Goal: Information Seeking & Learning: Check status

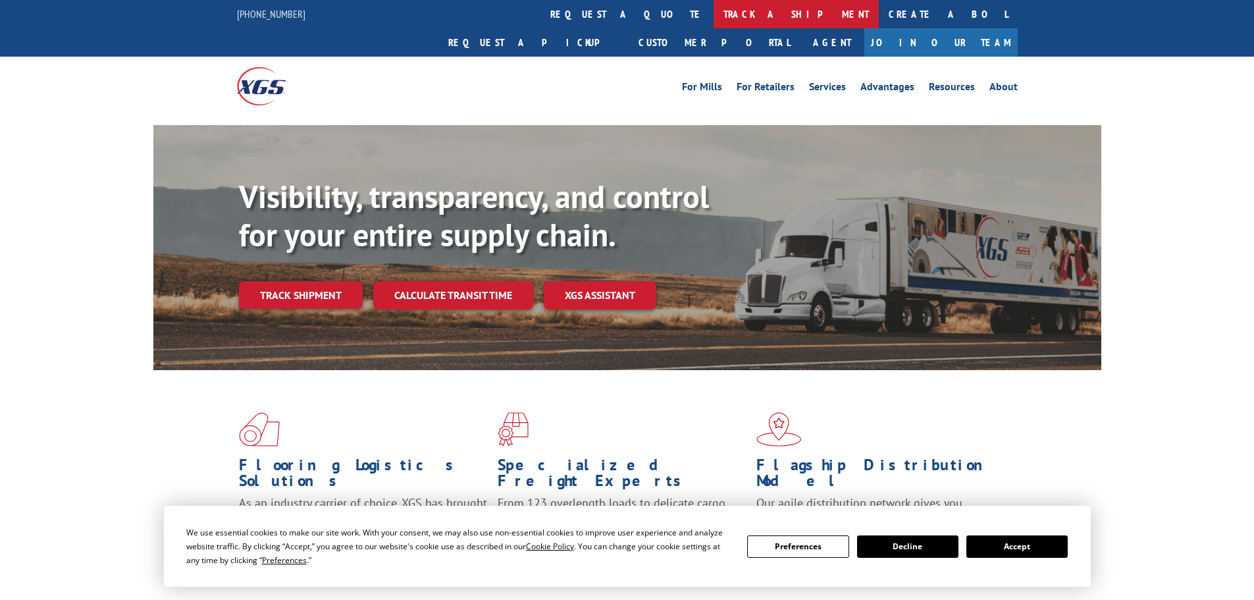
click at [714, 5] on link "track a shipment" at bounding box center [796, 14] width 165 height 28
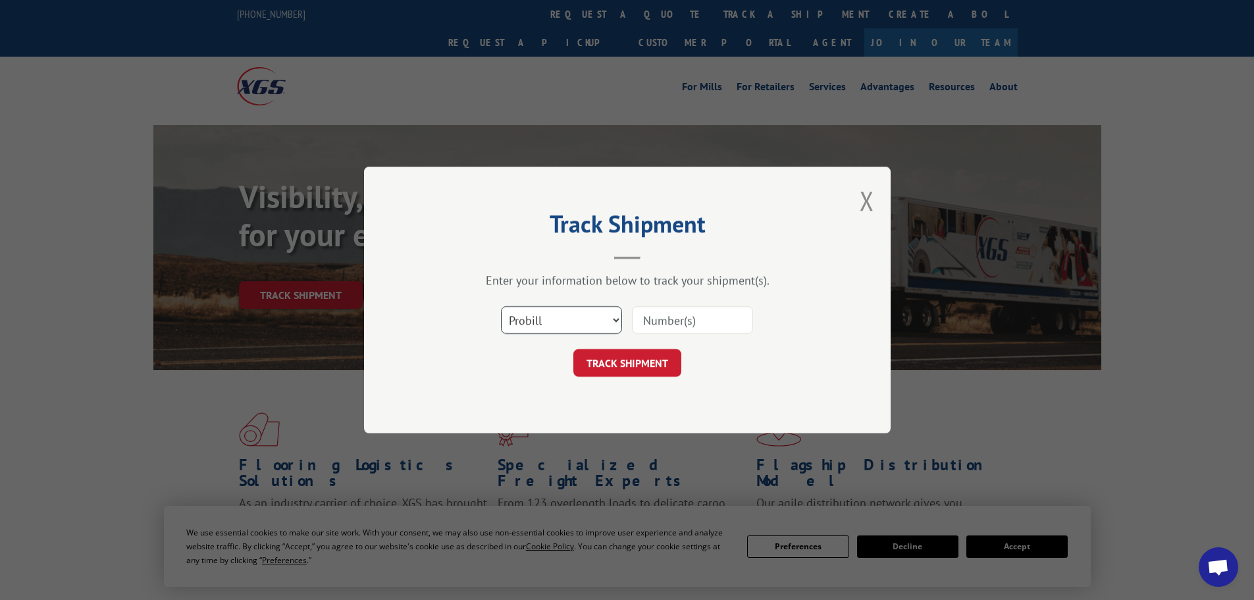
click at [559, 312] on select "Select category... Probill BOL PO" at bounding box center [561, 320] width 121 height 28
select select "bol"
click at [501, 306] on select "Select category... Probill BOL PO" at bounding box center [561, 320] width 121 height 28
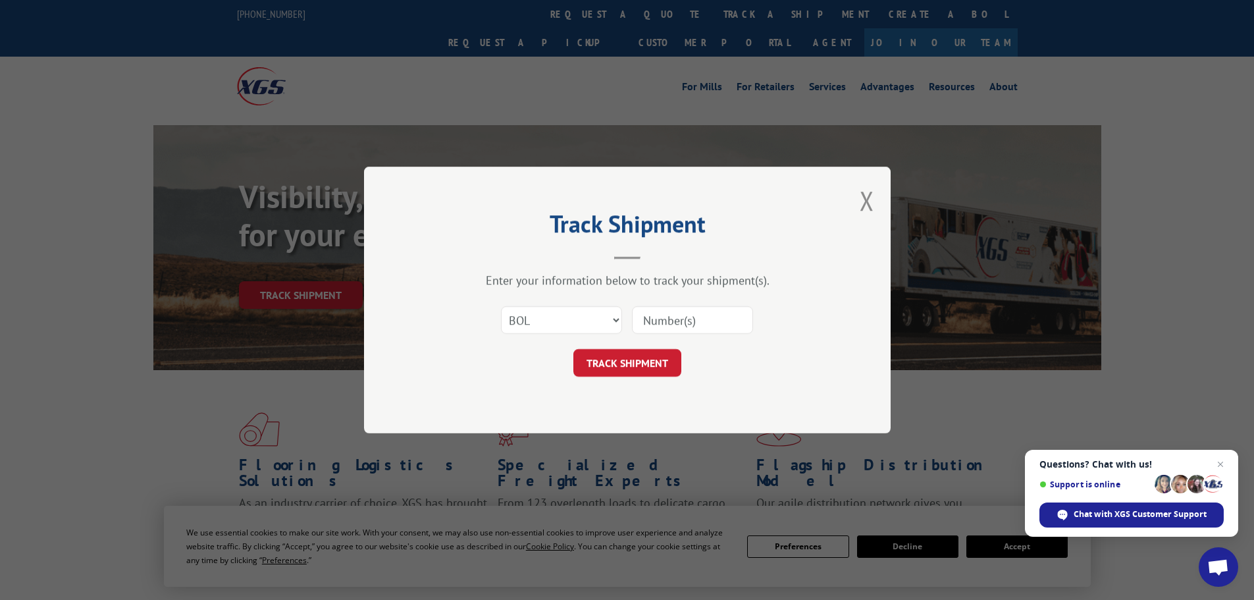
click at [683, 324] on input at bounding box center [692, 320] width 121 height 28
paste input "54199110"
type input "54199110"
click at [613, 365] on button "TRACK SHIPMENT" at bounding box center [628, 363] width 108 height 28
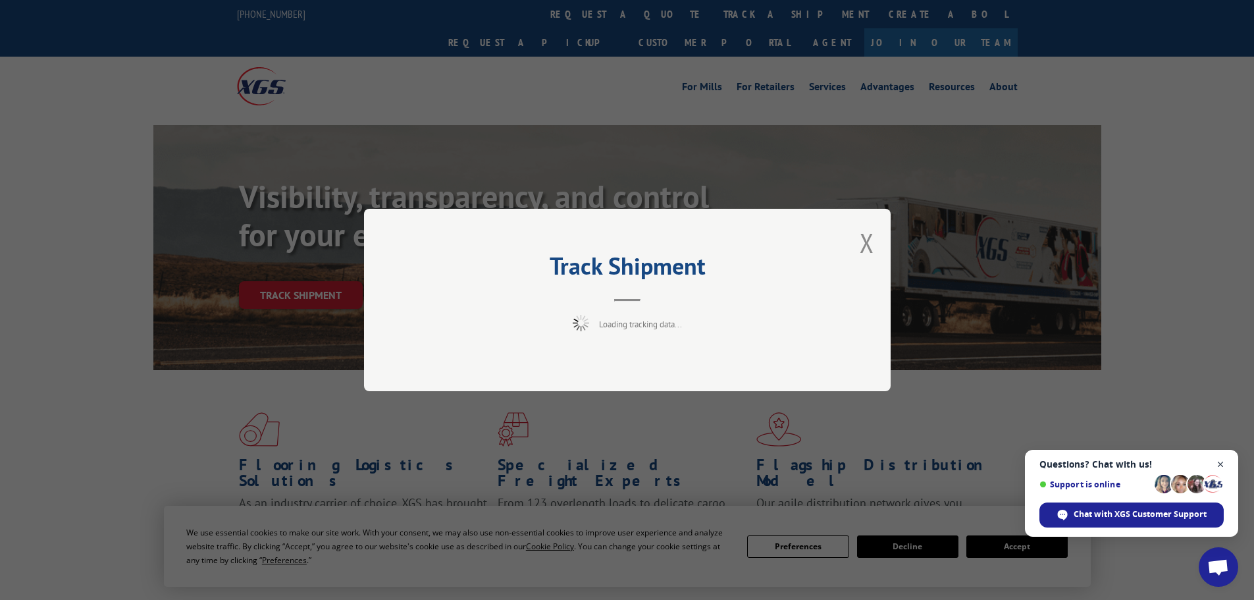
click at [1223, 461] on span "Close chat" at bounding box center [1221, 464] width 16 height 16
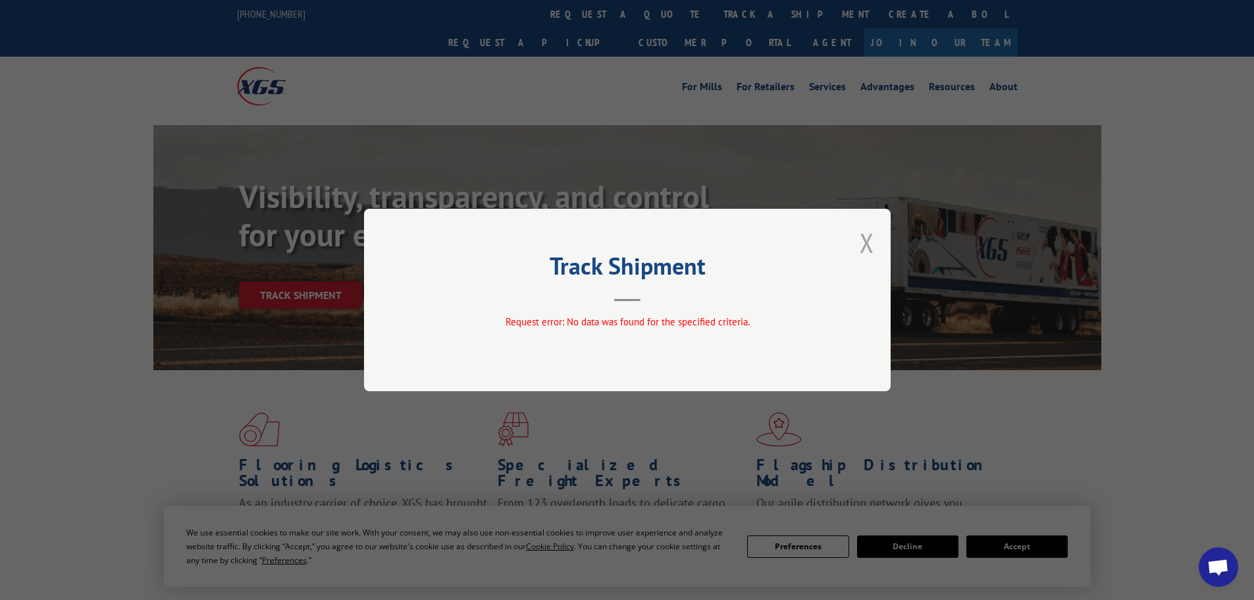
click at [869, 246] on button "Close modal" at bounding box center [867, 242] width 14 height 35
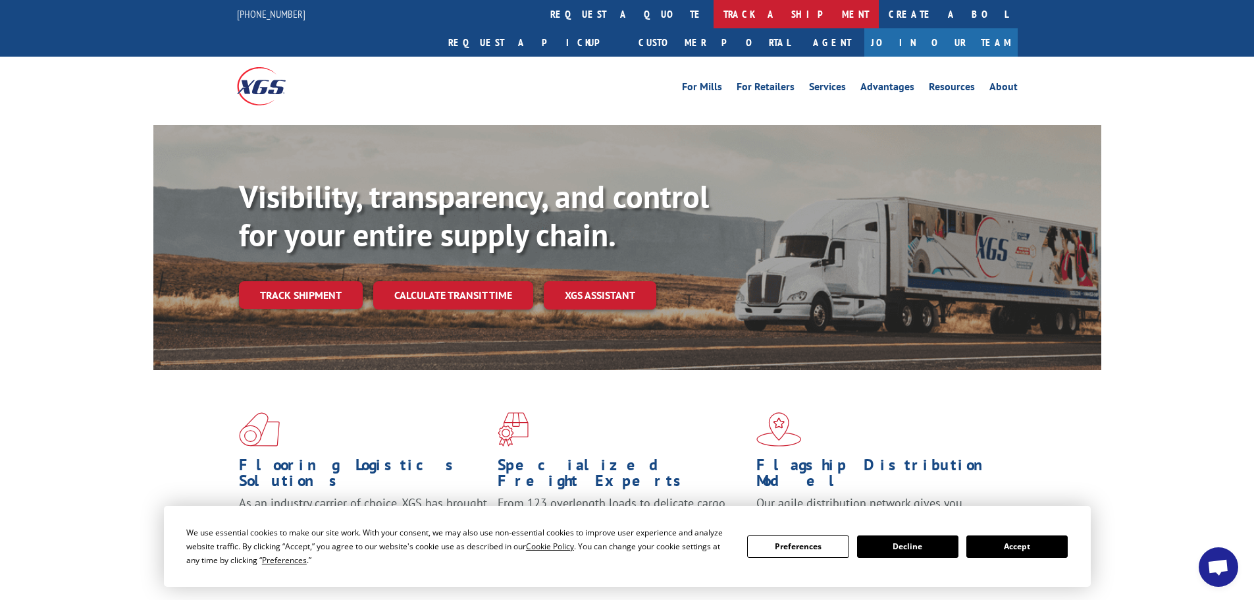
click at [714, 16] on link "track a shipment" at bounding box center [796, 14] width 165 height 28
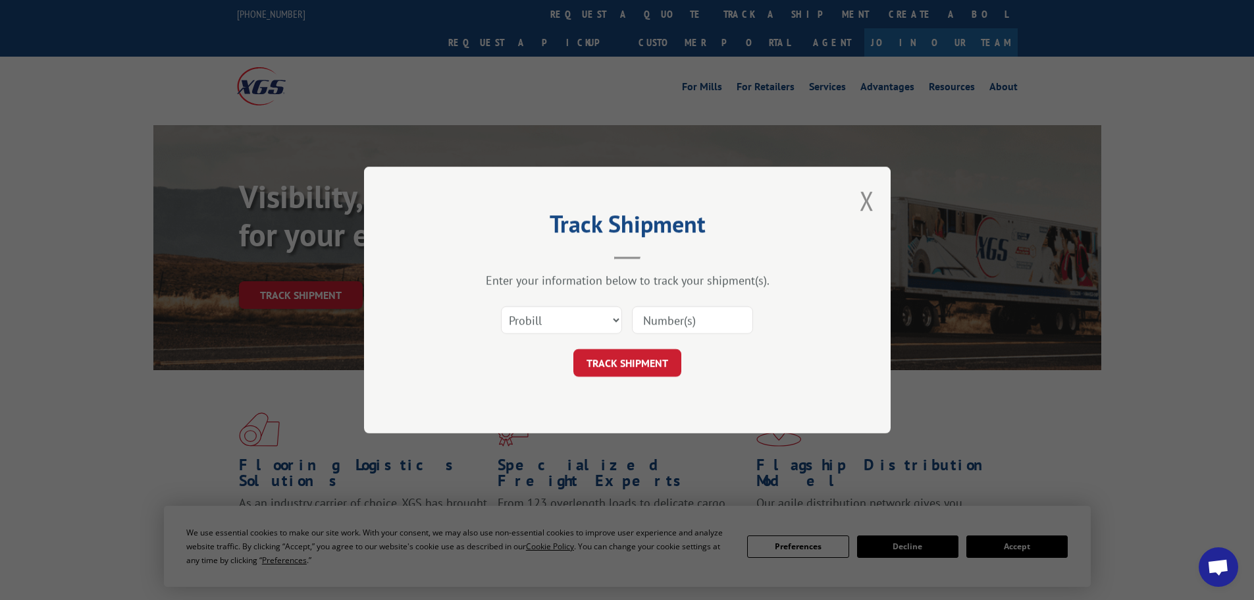
click at [660, 317] on input at bounding box center [692, 320] width 121 height 28
click at [570, 325] on select "Select category... Probill BOL PO" at bounding box center [561, 320] width 121 height 28
select select "bol"
click at [501, 306] on select "Select category... Probill BOL PO" at bounding box center [561, 320] width 121 height 28
click at [685, 316] on input at bounding box center [692, 320] width 121 height 28
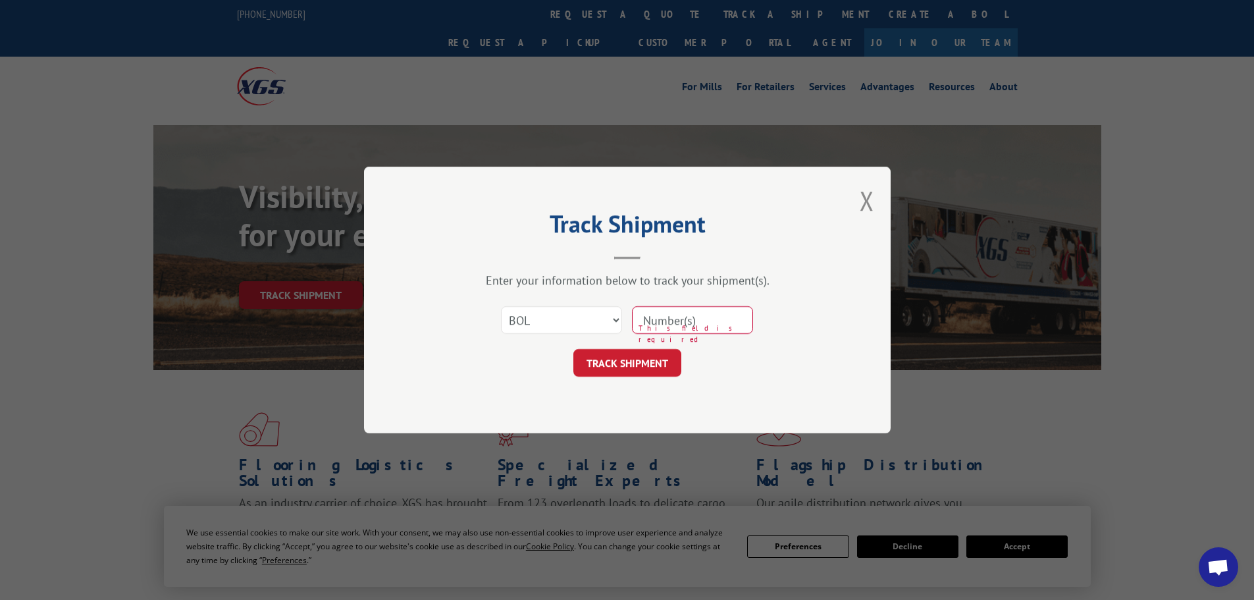
paste input "54199110"
type input "54199110"
click at [616, 369] on button "TRACK SHIPMENT" at bounding box center [628, 363] width 108 height 28
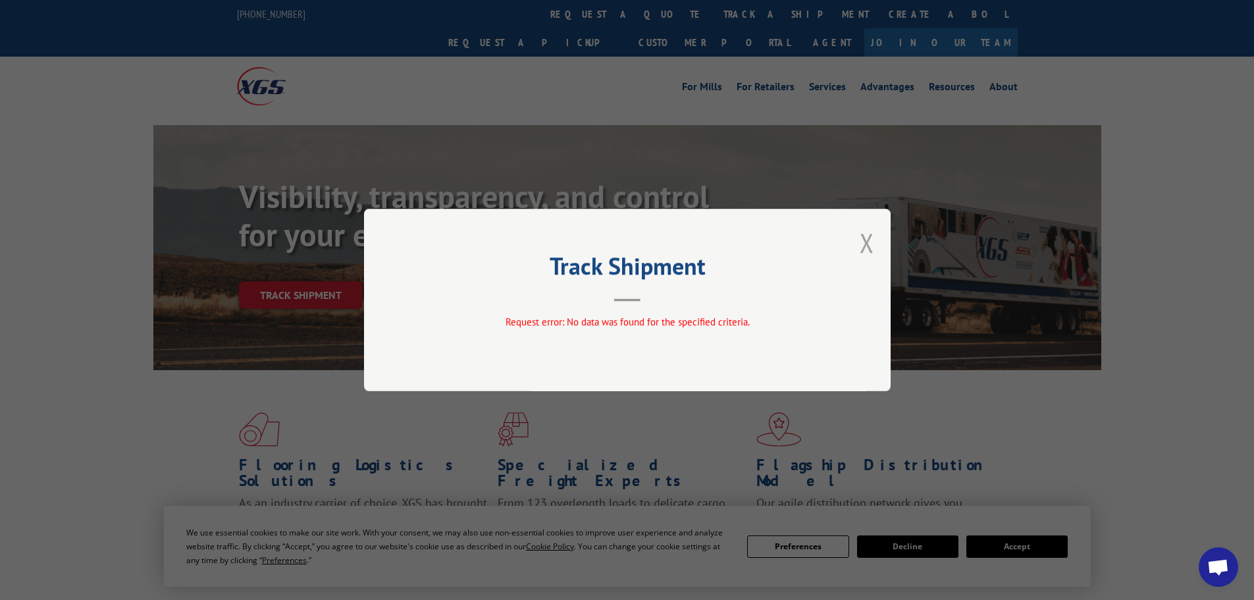
click at [861, 239] on button "Close modal" at bounding box center [867, 242] width 14 height 35
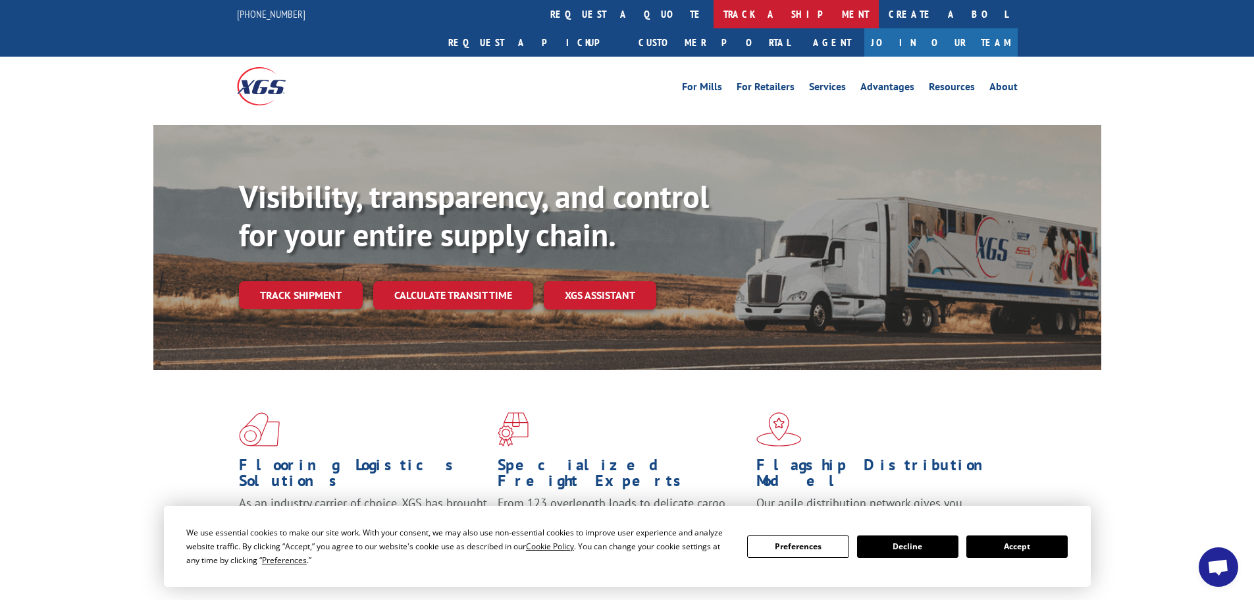
click at [714, 5] on link "track a shipment" at bounding box center [796, 14] width 165 height 28
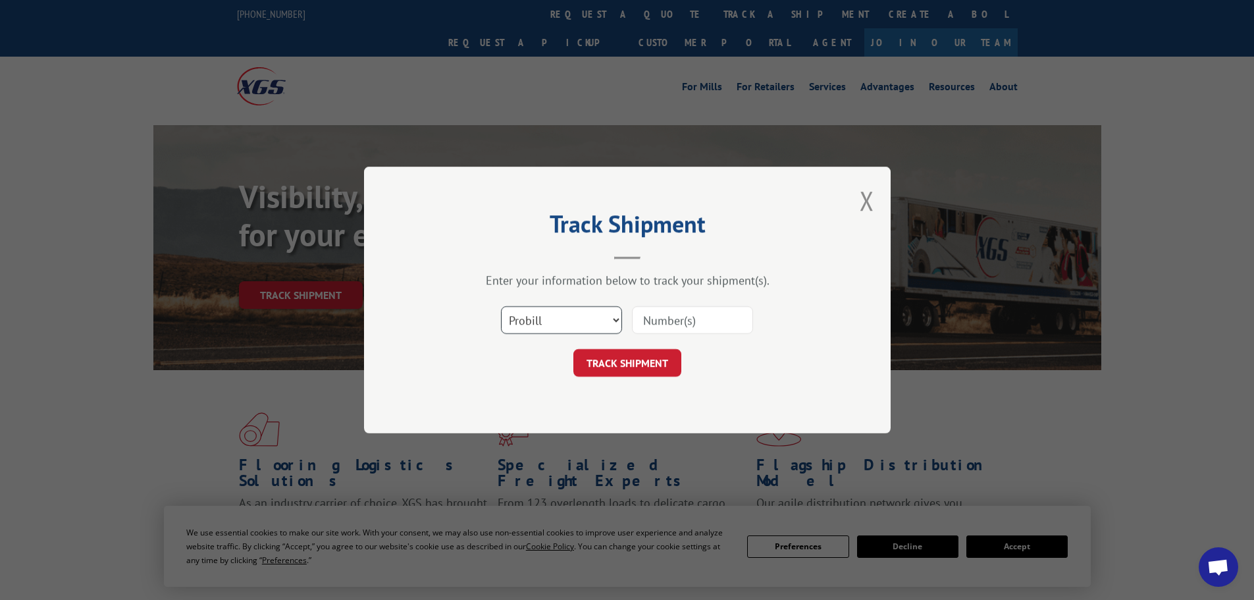
click at [510, 318] on select "Select category... Probill BOL PO" at bounding box center [561, 320] width 121 height 28
select select "bol"
click at [501, 306] on select "Select category... Probill BOL PO" at bounding box center [561, 320] width 121 height 28
click at [653, 321] on input at bounding box center [692, 320] width 121 height 28
paste input "6042785"
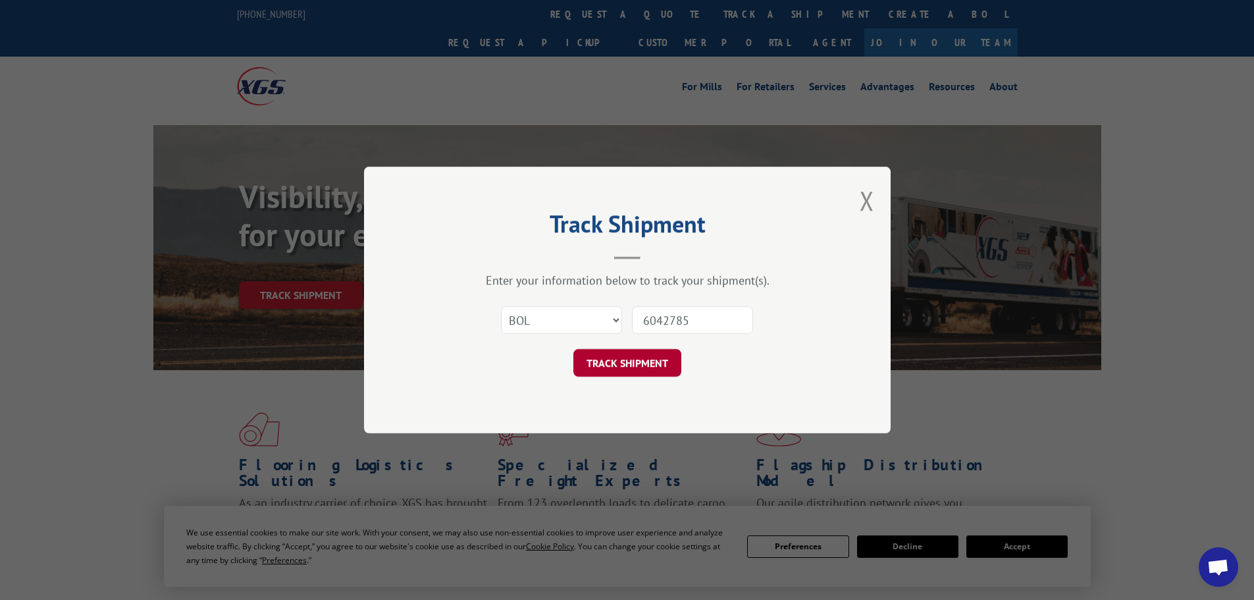
type input "6042785"
click at [630, 359] on button "TRACK SHIPMENT" at bounding box center [628, 363] width 108 height 28
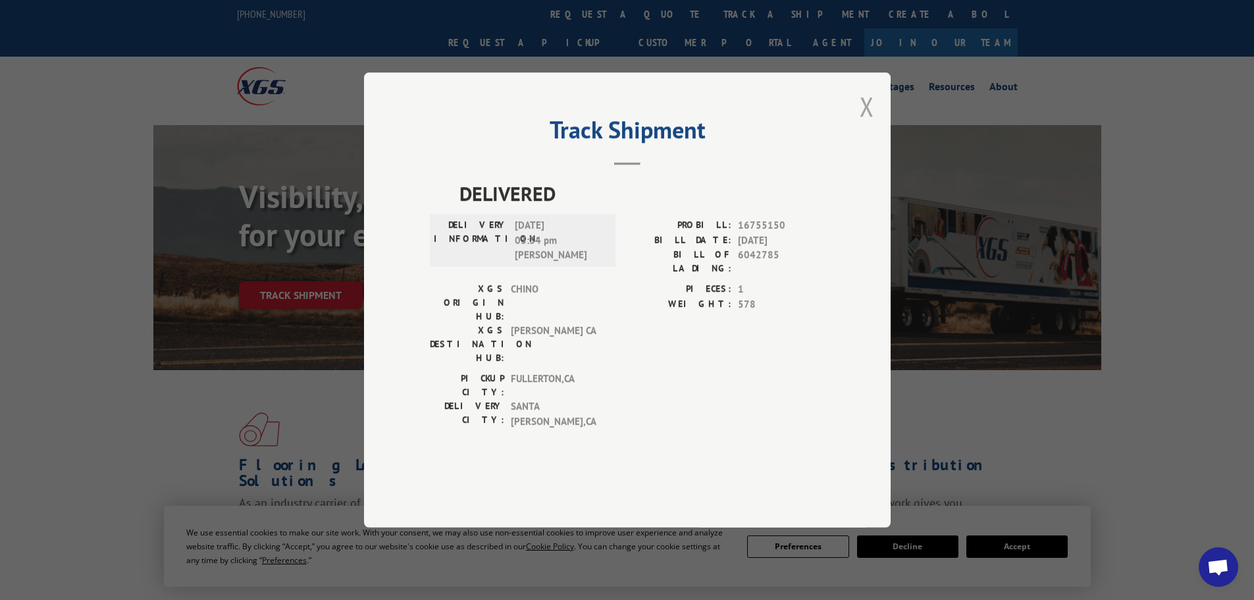
click at [868, 124] on button "Close modal" at bounding box center [867, 106] width 14 height 35
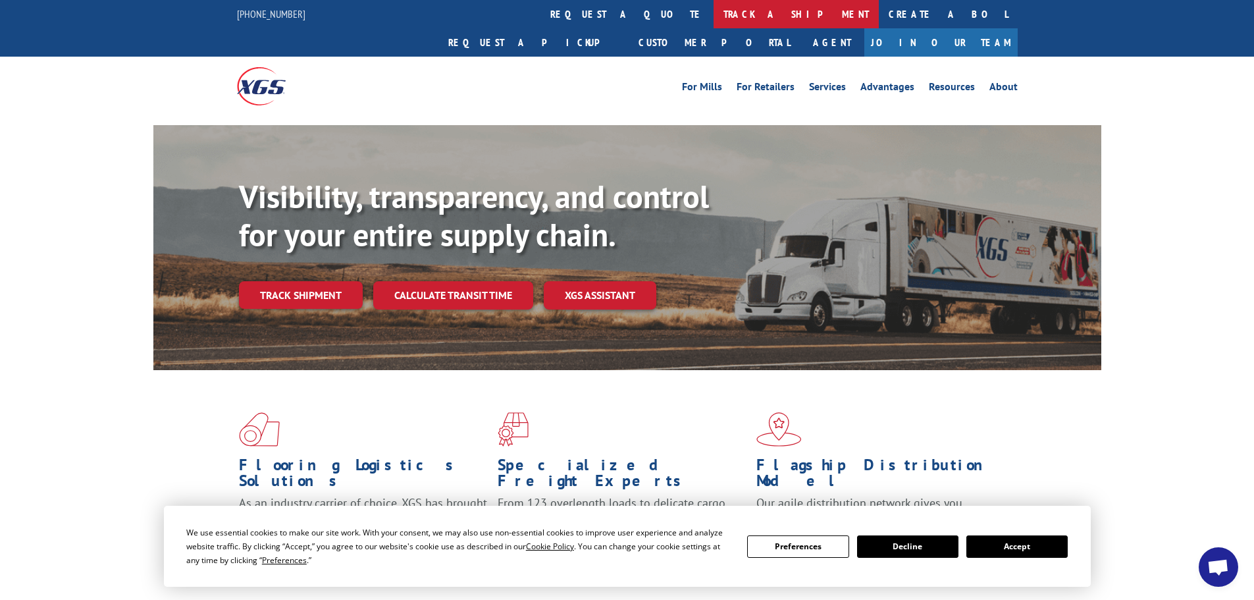
click at [714, 11] on link "track a shipment" at bounding box center [796, 14] width 165 height 28
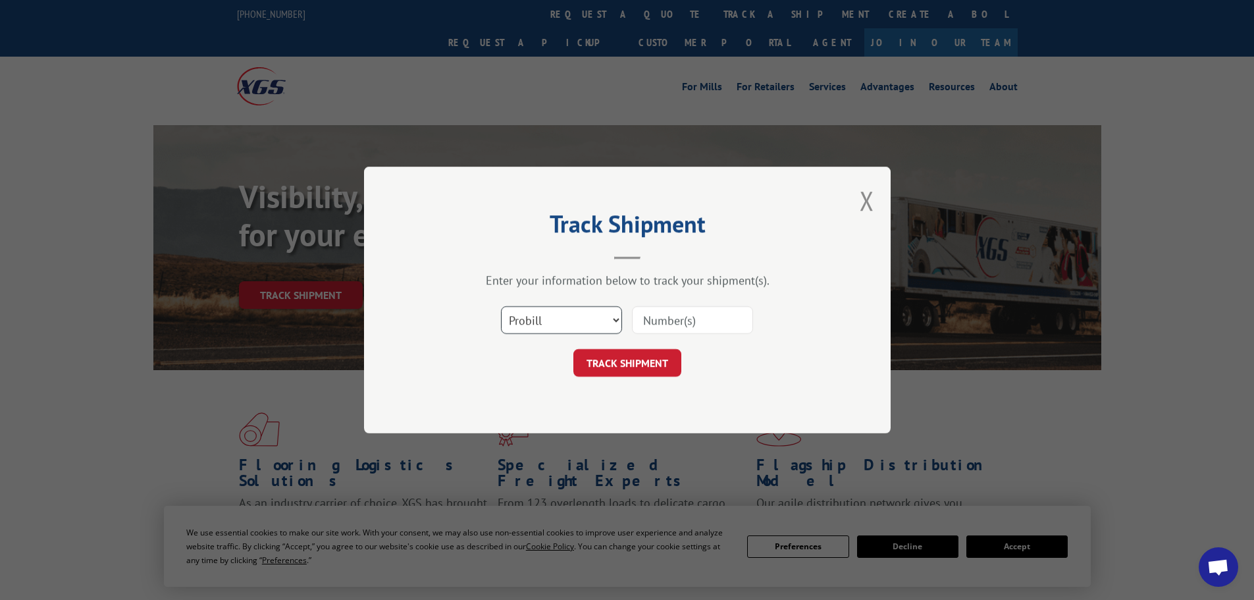
click at [516, 327] on select "Select category... Probill BOL PO" at bounding box center [561, 320] width 121 height 28
select select "bol"
click at [501, 306] on select "Select category... Probill BOL PO" at bounding box center [561, 320] width 121 height 28
click at [649, 317] on input at bounding box center [692, 320] width 121 height 28
paste input "5238574"
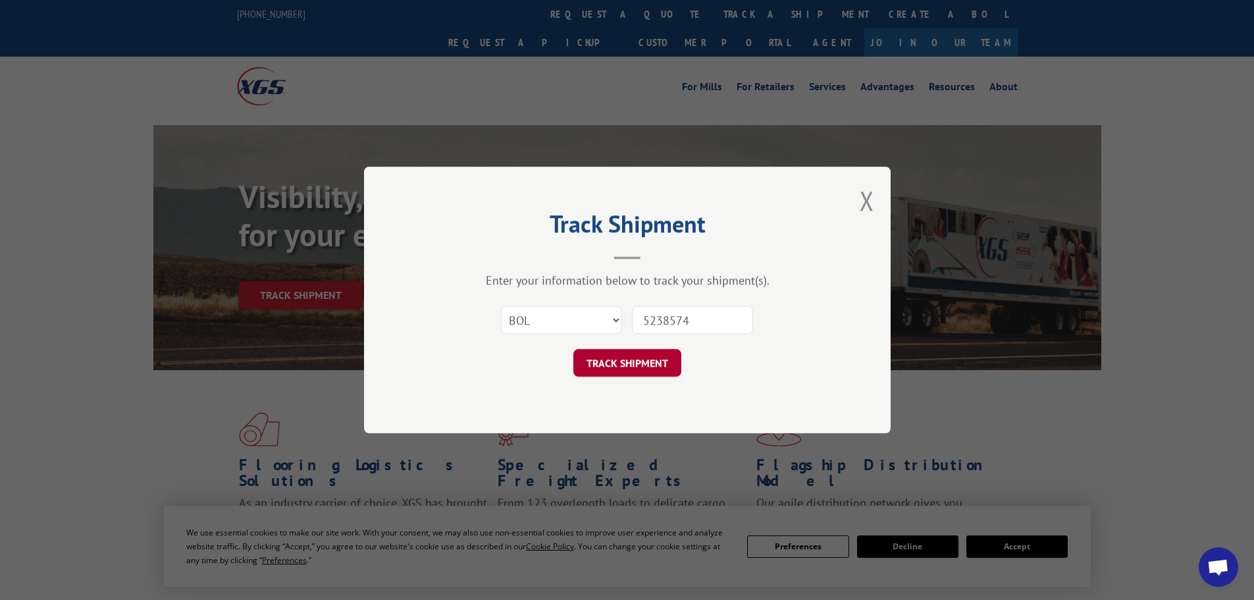
type input "5238574"
click at [639, 363] on button "TRACK SHIPMENT" at bounding box center [628, 363] width 108 height 28
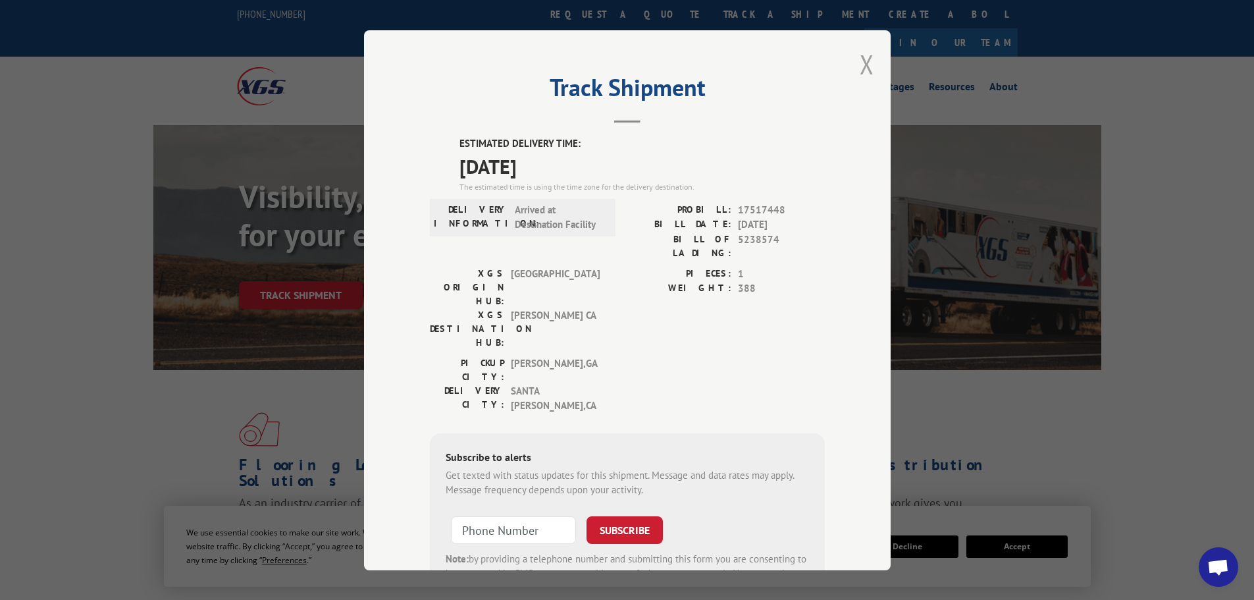
click at [860, 63] on button "Close modal" at bounding box center [867, 64] width 14 height 35
